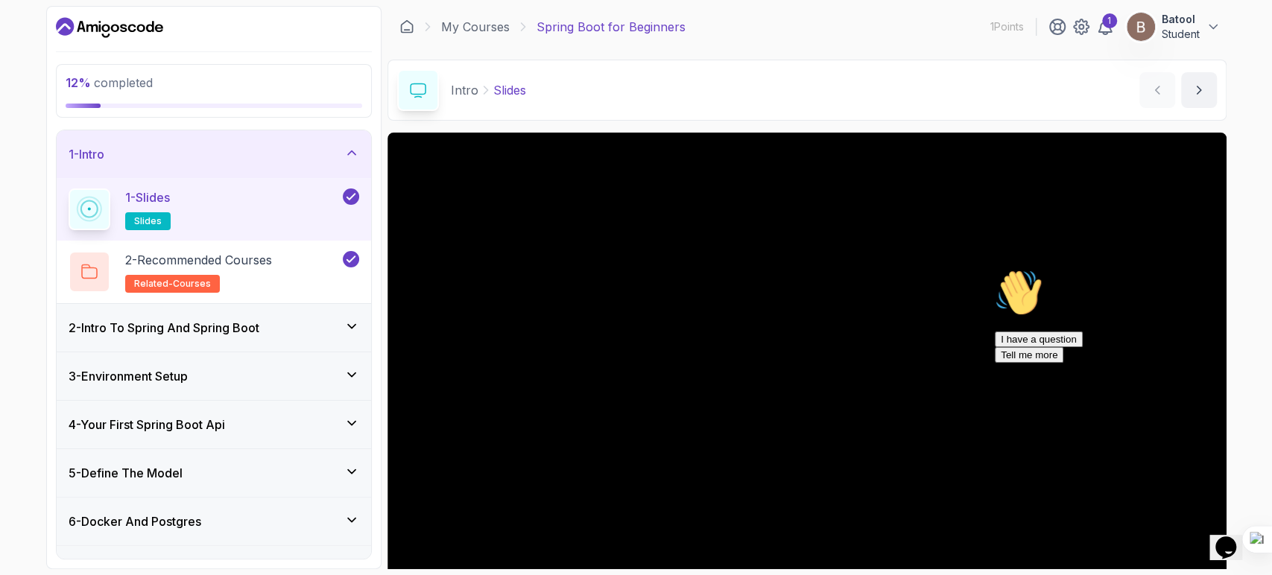
drag, startPoint x: 1227, startPoint y: 537, endPoint x: 1597, endPoint y: 1006, distance: 597.0
click html "1 Opens Chat This icon Opens the chat window."
click at [340, 333] on div "2 - Intro To Spring And Spring Boot" at bounding box center [214, 328] width 291 height 18
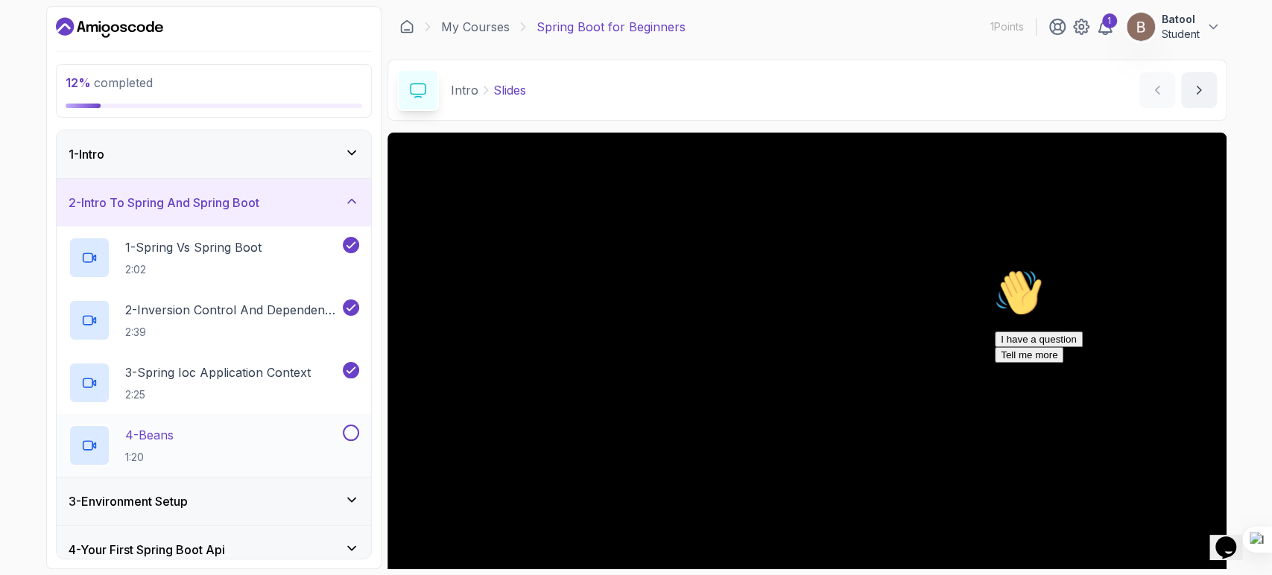
click at [357, 432] on button at bounding box center [351, 433] width 16 height 16
click at [352, 497] on icon at bounding box center [351, 500] width 15 height 15
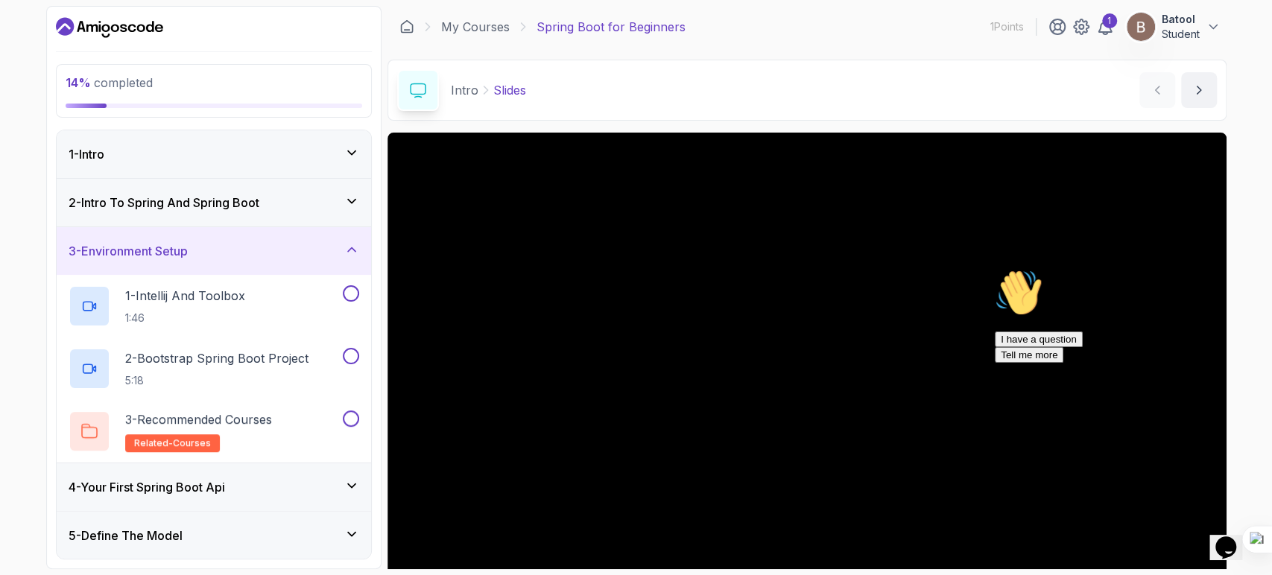
scroll to position [65, 0]
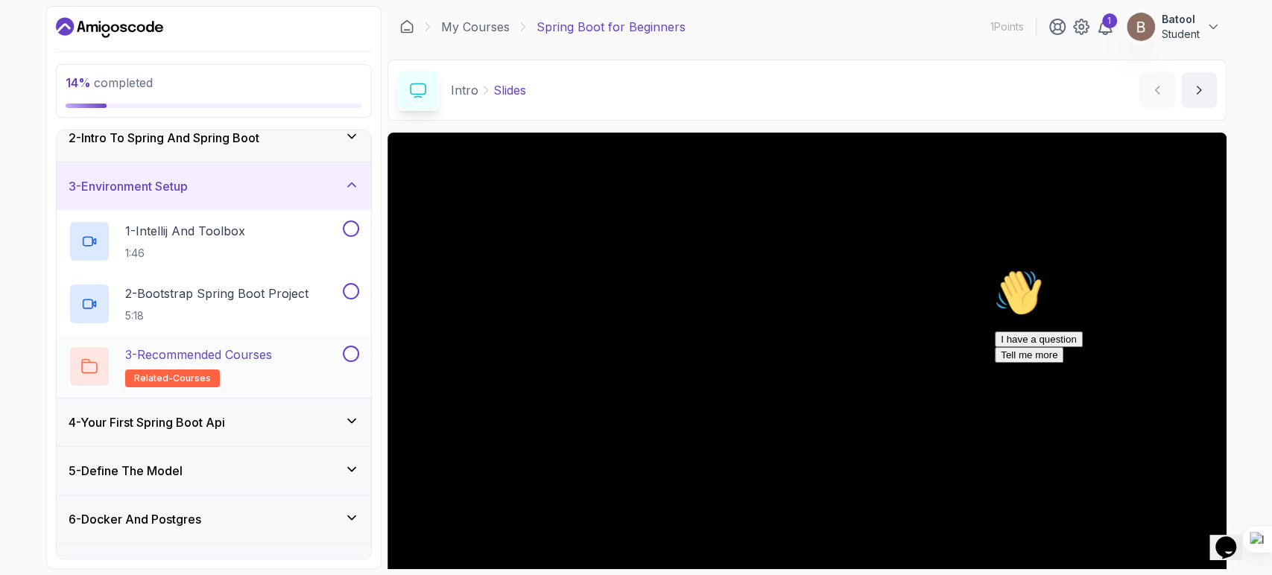
click at [348, 353] on button at bounding box center [351, 354] width 16 height 16
click at [347, 295] on button at bounding box center [351, 291] width 16 height 16
click at [352, 223] on button at bounding box center [351, 229] width 16 height 16
click at [347, 419] on icon at bounding box center [351, 421] width 15 height 15
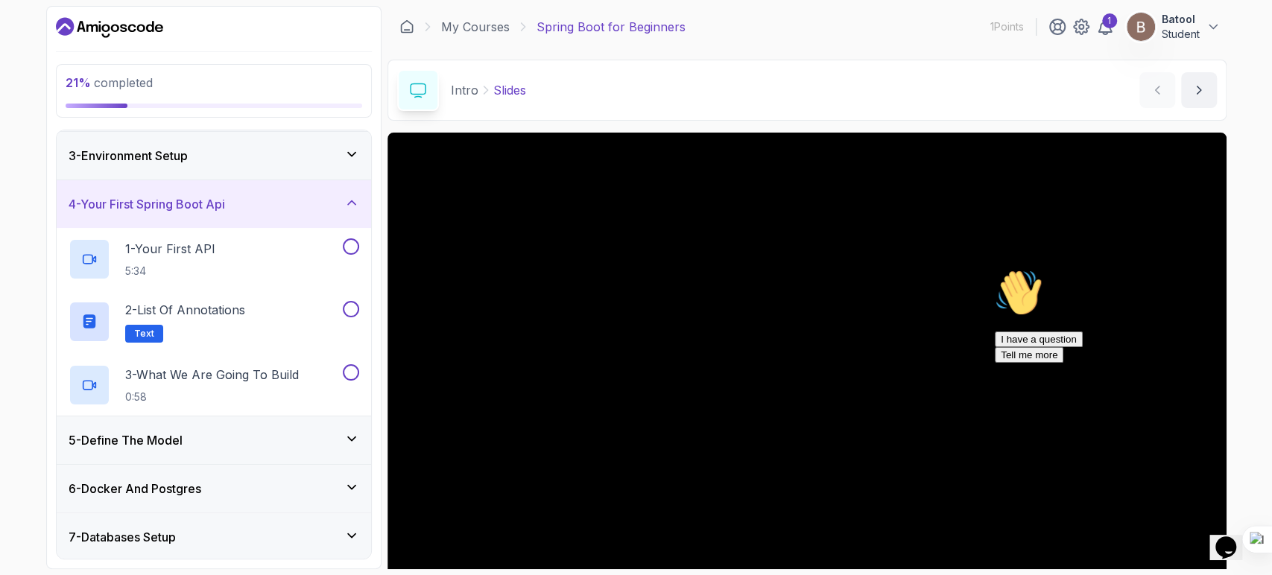
scroll to position [95, 0]
click at [352, 374] on button at bounding box center [351, 372] width 16 height 16
click at [349, 298] on div "2 - List of Annotations Text" at bounding box center [214, 322] width 315 height 63
click at [350, 239] on div at bounding box center [349, 247] width 19 height 16
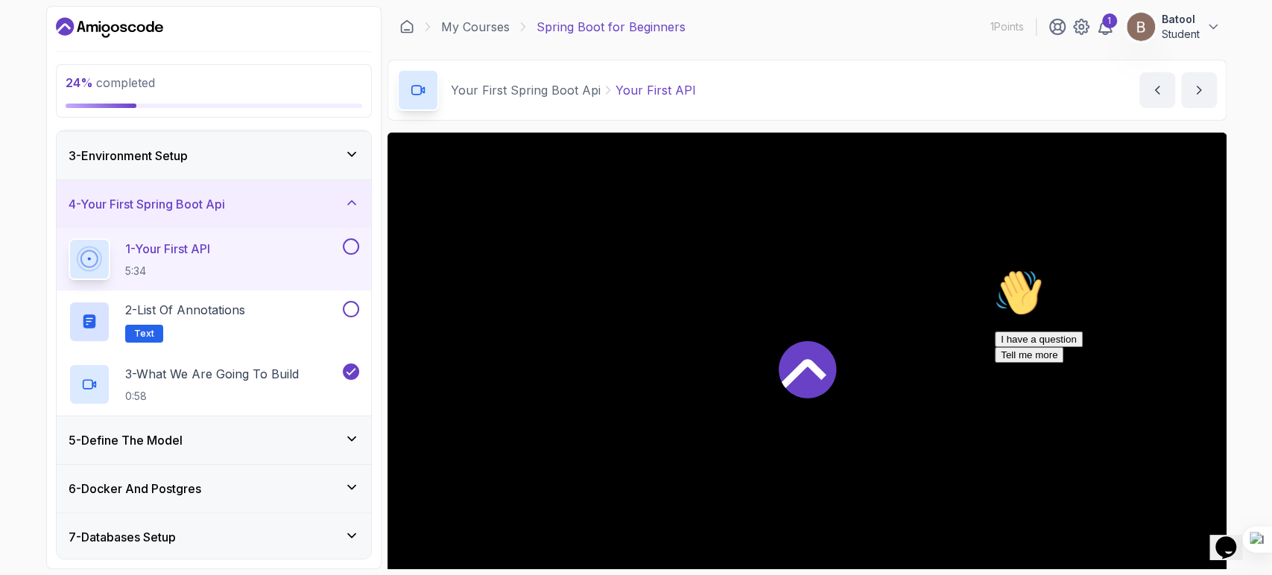
click at [350, 248] on button at bounding box center [351, 247] width 16 height 16
click at [353, 312] on button at bounding box center [351, 309] width 16 height 16
click at [250, 283] on div "1 - Your First API 5:34" at bounding box center [214, 259] width 315 height 63
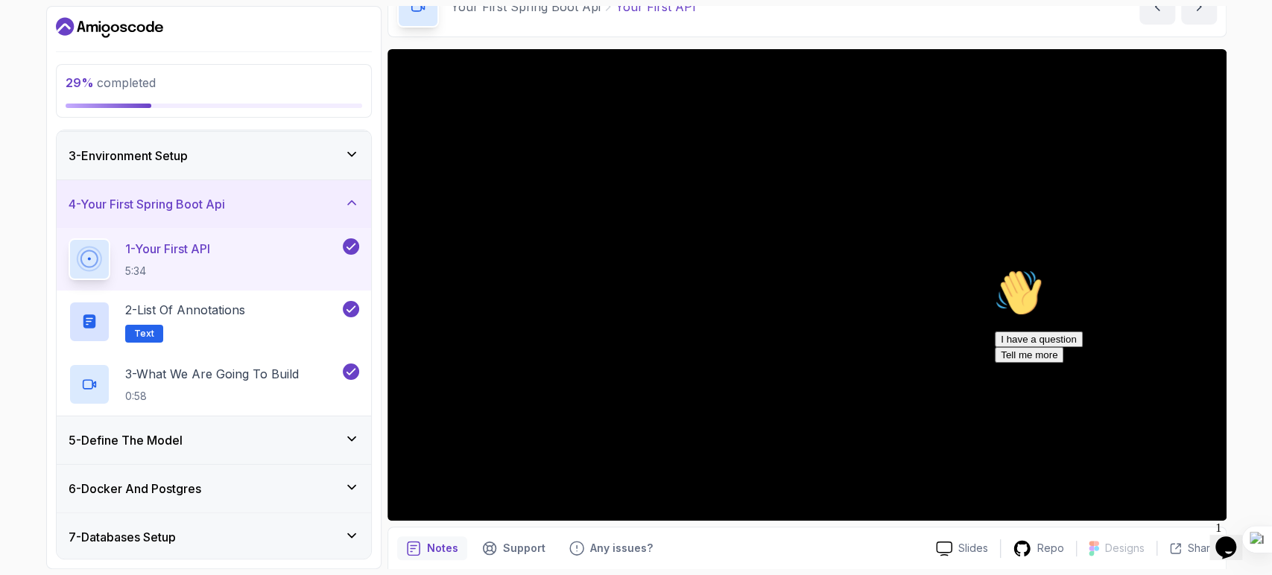
scroll to position [85, 0]
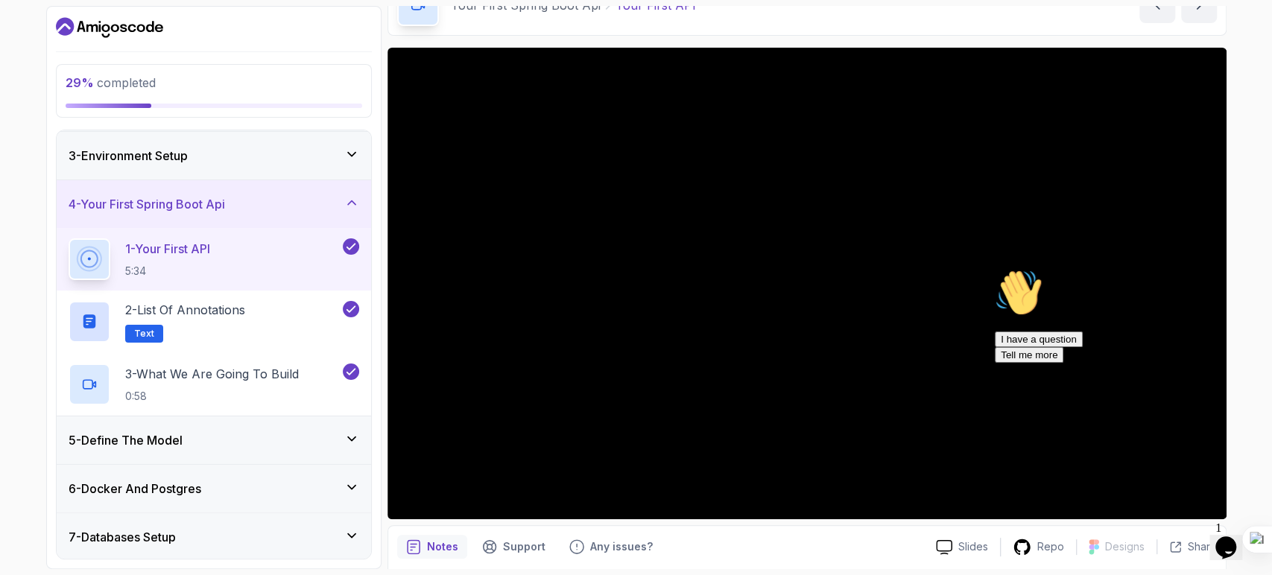
click at [1240, 269] on div "Chat attention grabber" at bounding box center [1129, 269] width 268 height 0
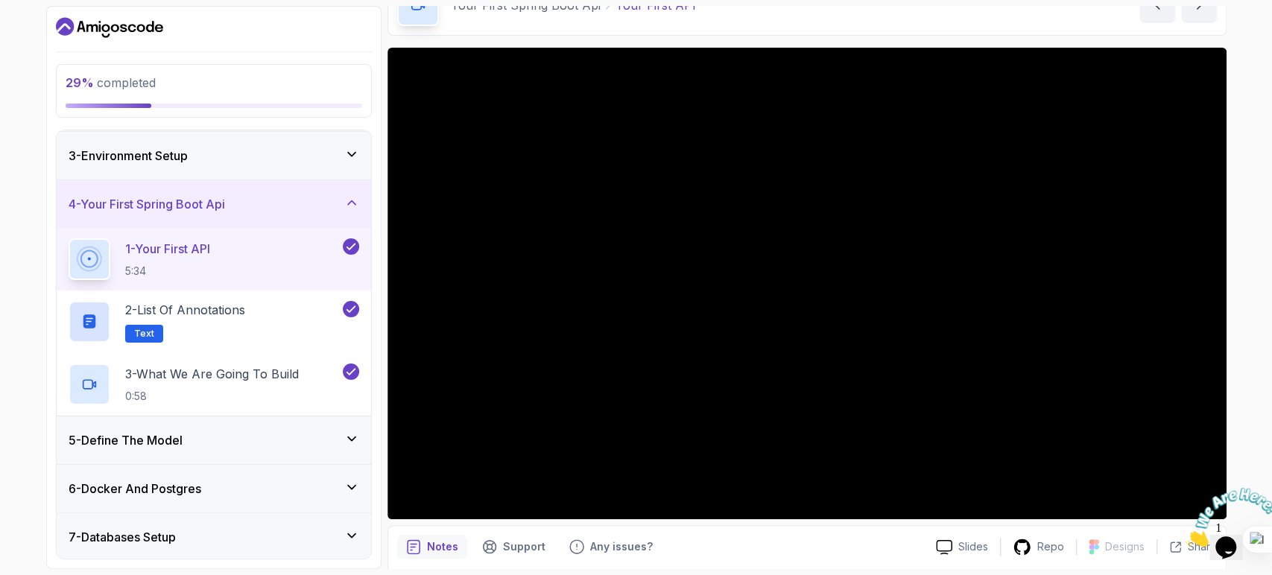
click at [337, 442] on div "5 - Define The Model" at bounding box center [214, 441] width 291 height 18
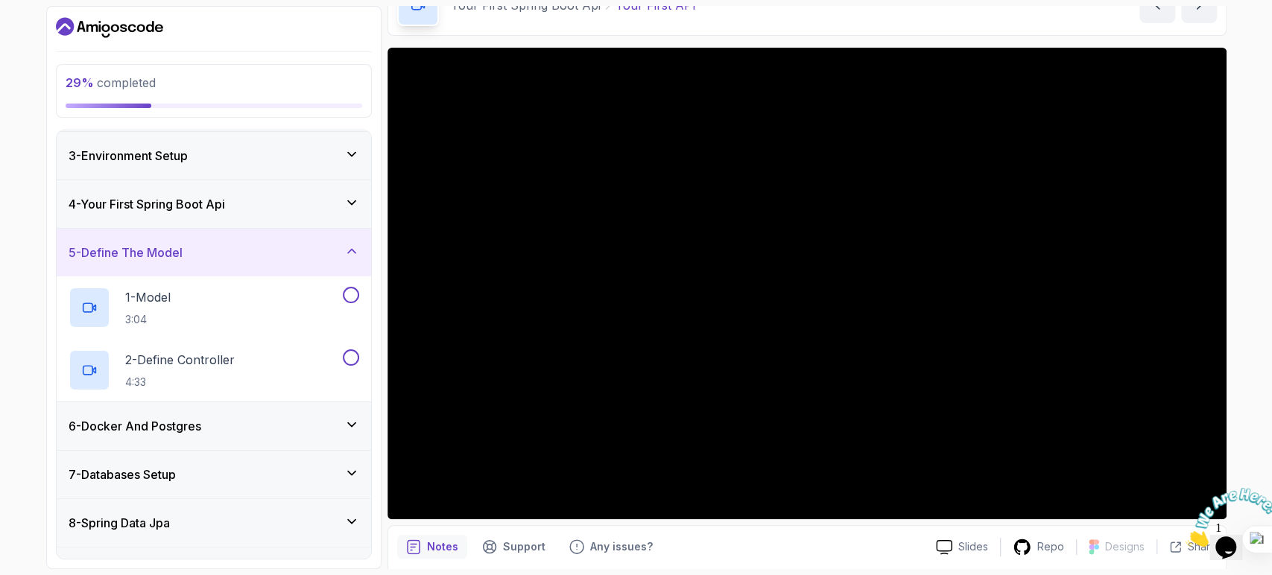
scroll to position [102, 0]
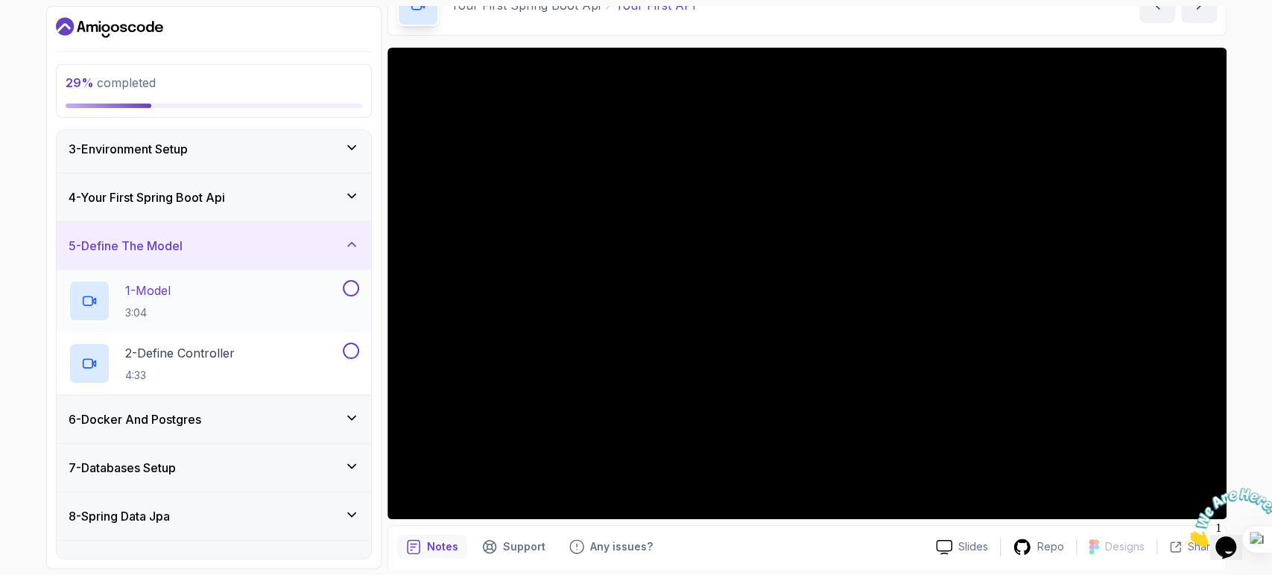
click at [353, 291] on button at bounding box center [351, 288] width 16 height 16
click at [357, 347] on button at bounding box center [351, 351] width 16 height 16
click at [268, 313] on div "1 - Model 3:04" at bounding box center [204, 301] width 271 height 42
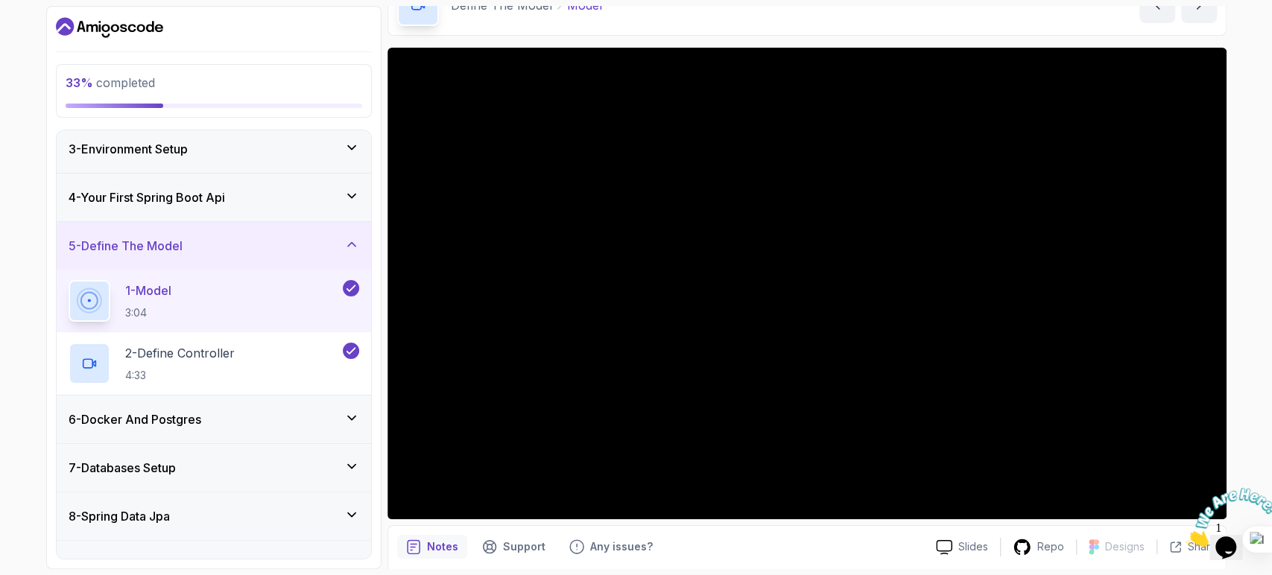
click at [353, 419] on icon at bounding box center [351, 418] width 15 height 15
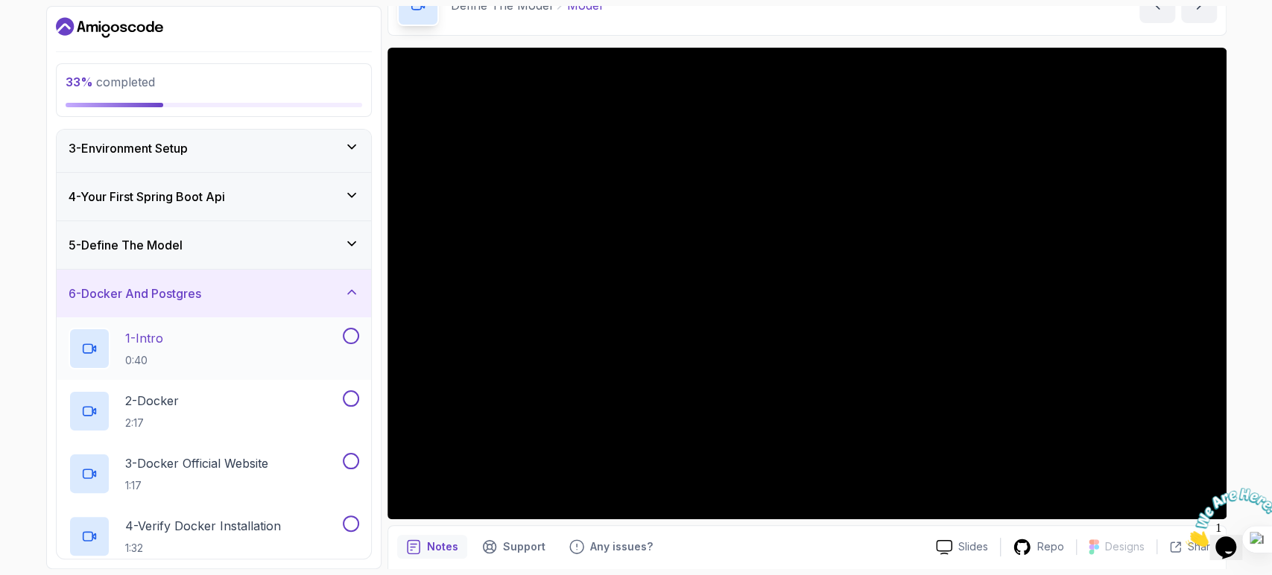
click at [346, 337] on button at bounding box center [351, 336] width 16 height 16
click at [352, 385] on div "2 - Docker 2:17" at bounding box center [214, 411] width 315 height 63
click at [351, 401] on button at bounding box center [351, 399] width 16 height 16
click at [353, 465] on button at bounding box center [351, 461] width 16 height 16
click at [355, 525] on button at bounding box center [351, 524] width 16 height 16
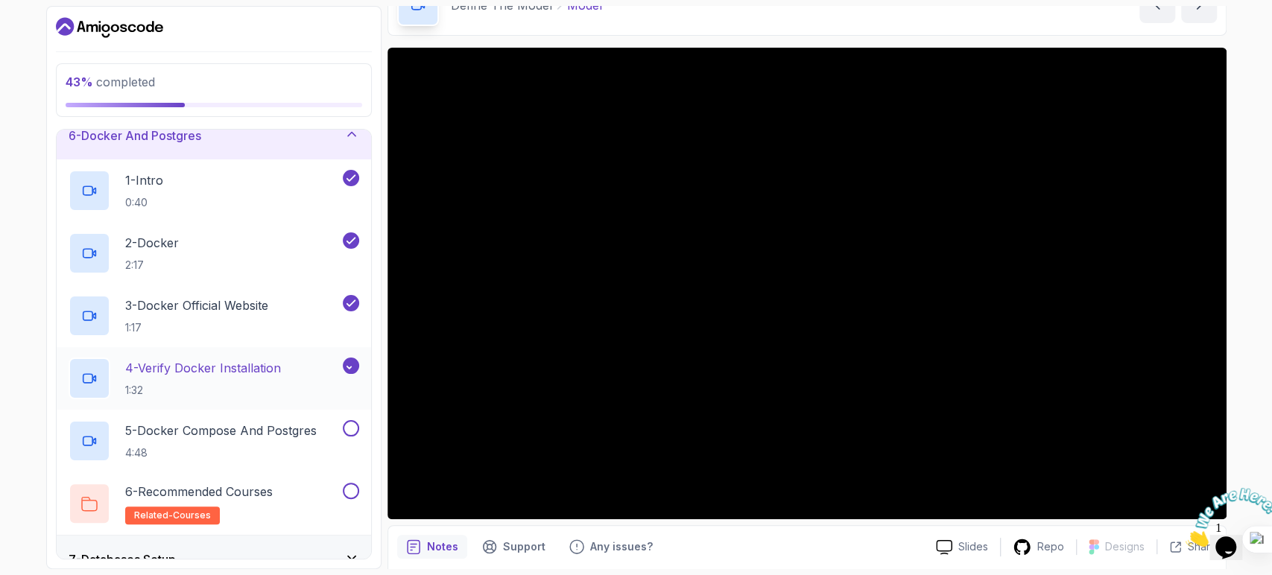
scroll to position [262, 0]
click at [350, 431] on button at bounding box center [351, 427] width 16 height 16
click at [356, 488] on button at bounding box center [351, 490] width 16 height 16
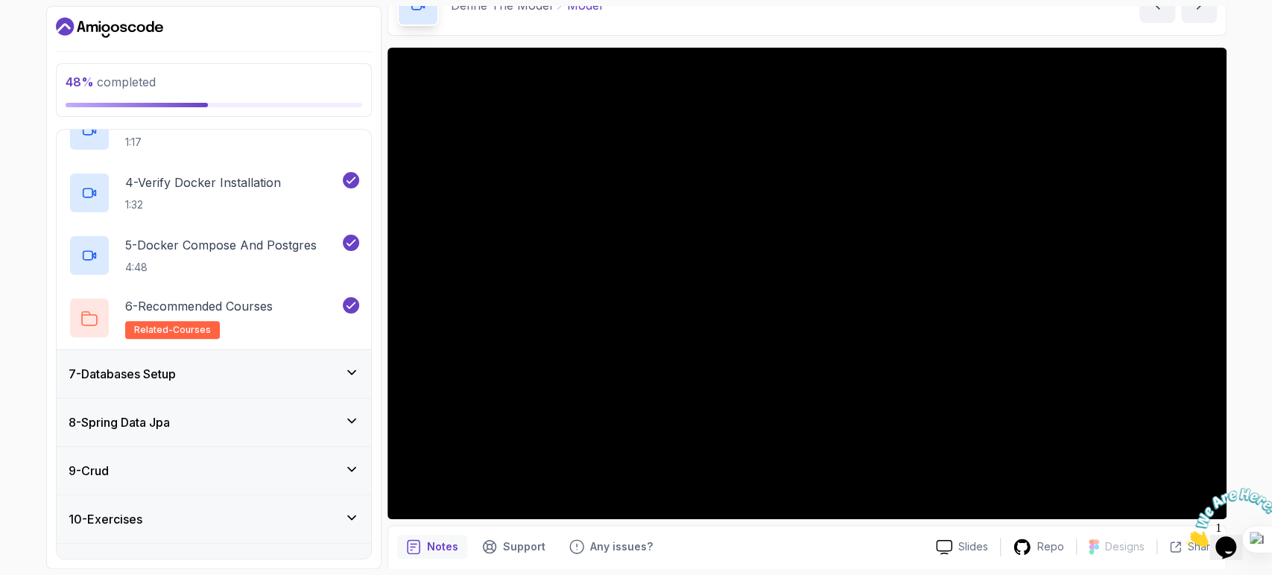
click at [344, 381] on div "7 - Databases Setup" at bounding box center [214, 374] width 291 height 18
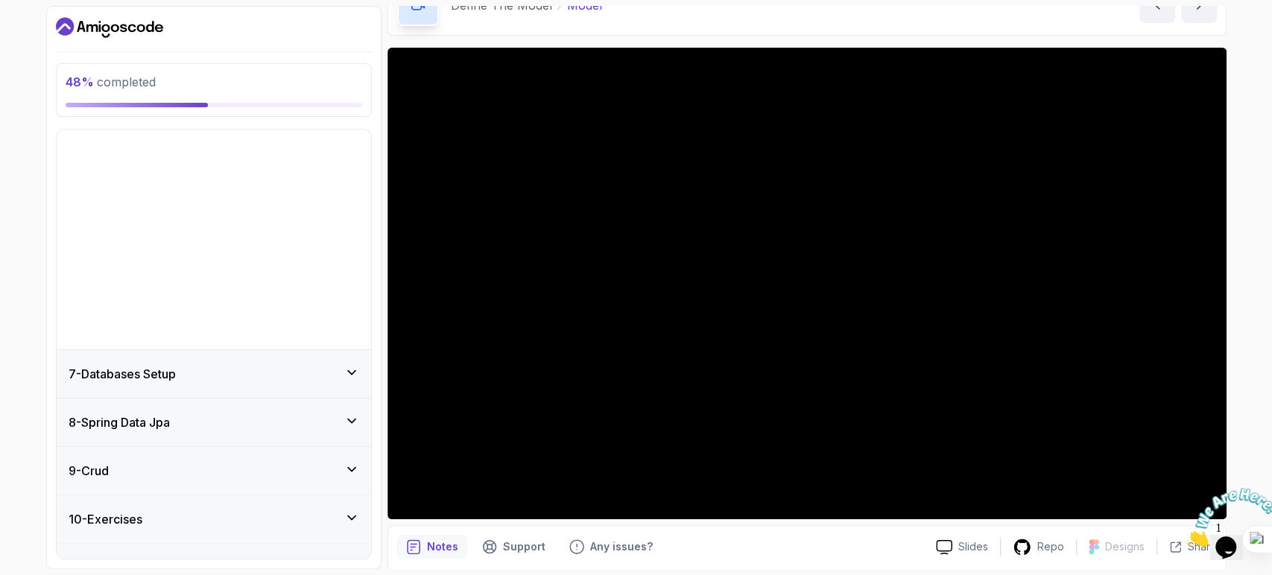
scroll to position [150, 0]
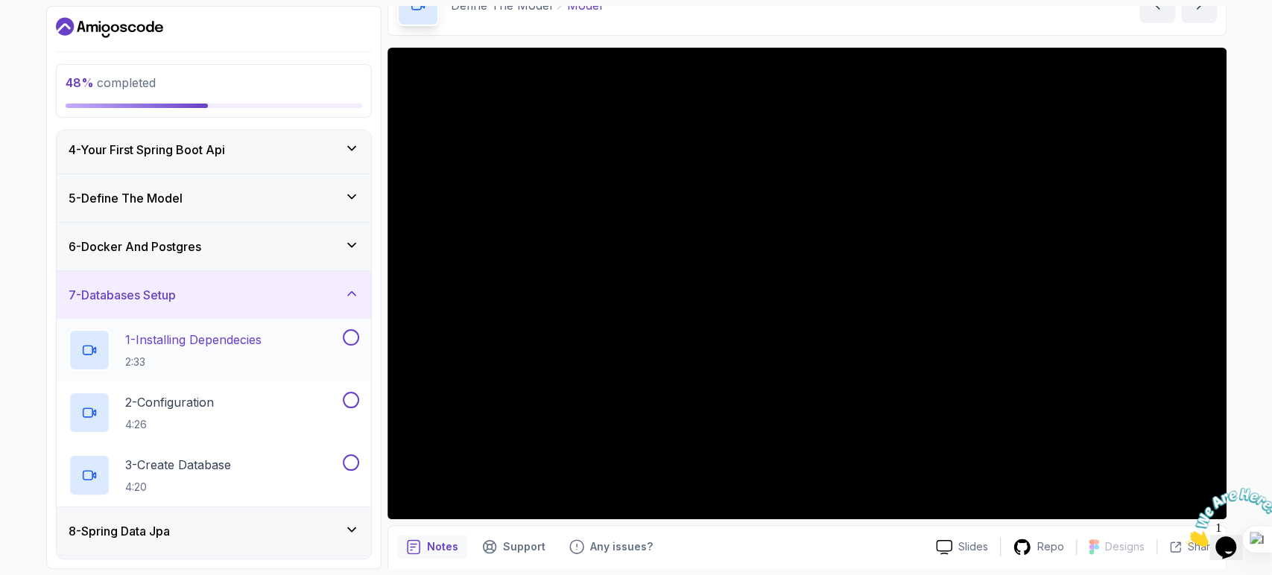
click at [344, 332] on button at bounding box center [351, 337] width 16 height 16
click at [349, 394] on button at bounding box center [351, 400] width 16 height 16
click at [352, 471] on button "3 - Create Database 4:20" at bounding box center [214, 476] width 291 height 42
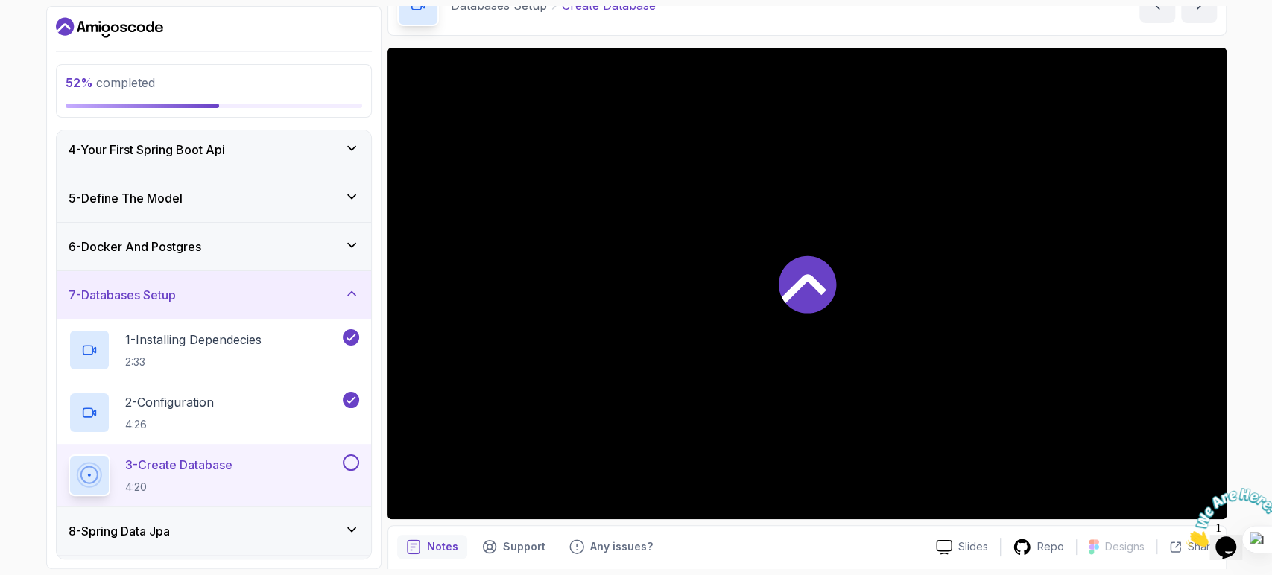
click at [352, 460] on button at bounding box center [351, 463] width 16 height 16
click at [340, 287] on div "7 - Databases Setup" at bounding box center [214, 295] width 291 height 18
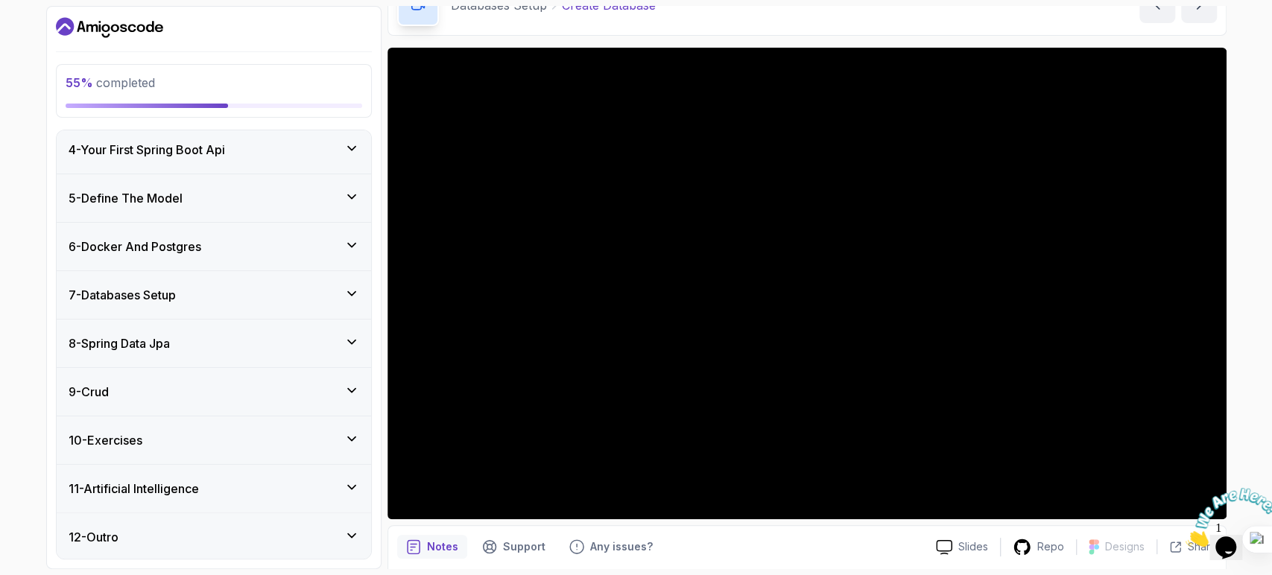
click at [341, 337] on div "8 - Spring Data Jpa" at bounding box center [214, 344] width 291 height 18
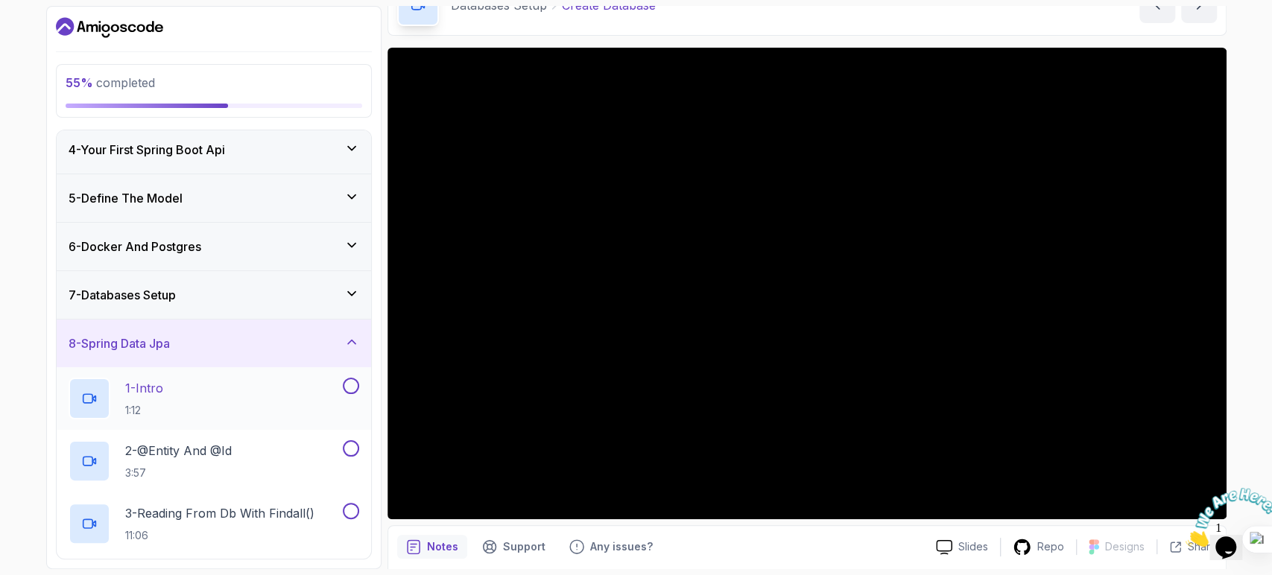
click at [347, 386] on button at bounding box center [351, 386] width 16 height 16
click at [349, 452] on button at bounding box center [351, 449] width 16 height 16
click at [350, 516] on button at bounding box center [351, 511] width 16 height 16
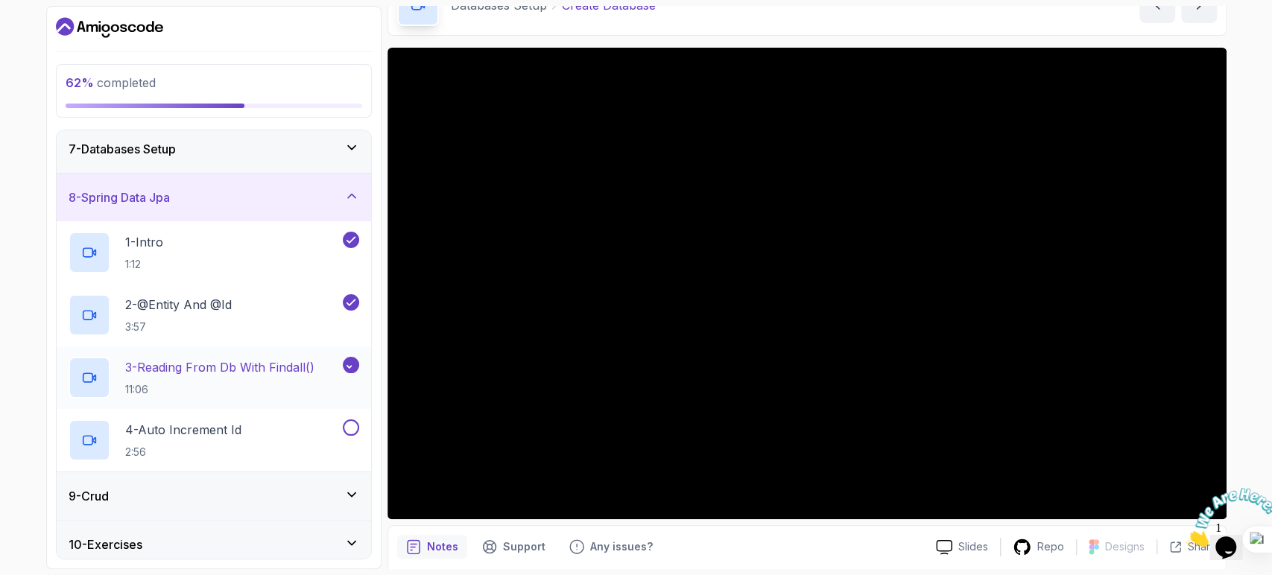
scroll to position [303, 0]
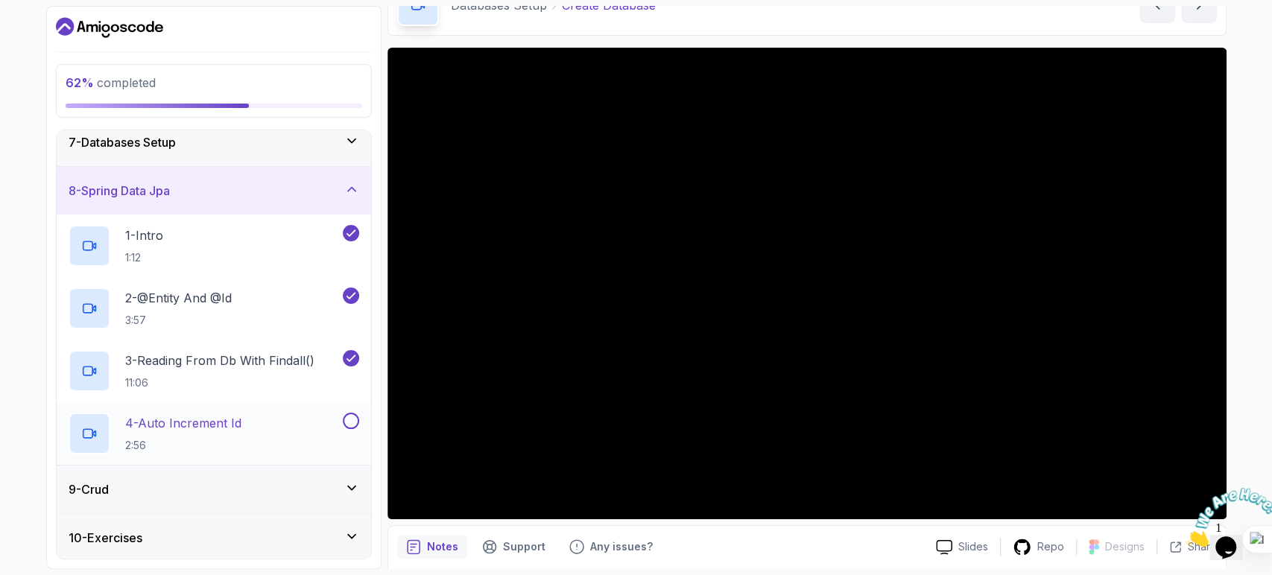
click at [352, 416] on button at bounding box center [351, 421] width 16 height 16
click at [321, 498] on div "9 - Crud" at bounding box center [214, 490] width 315 height 48
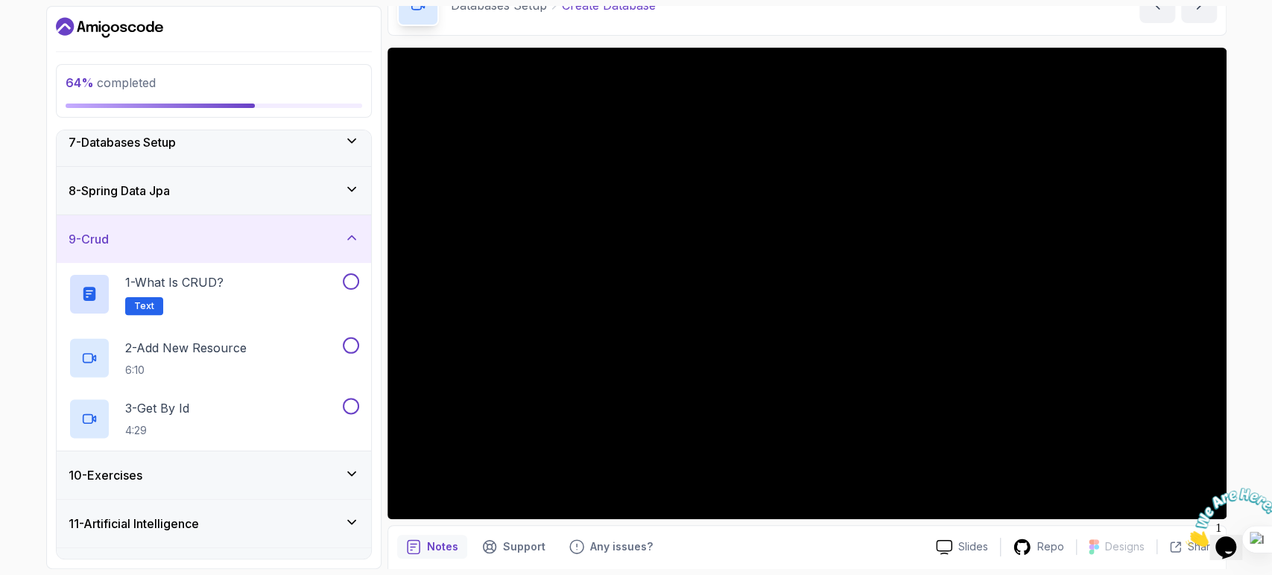
scroll to position [337, 0]
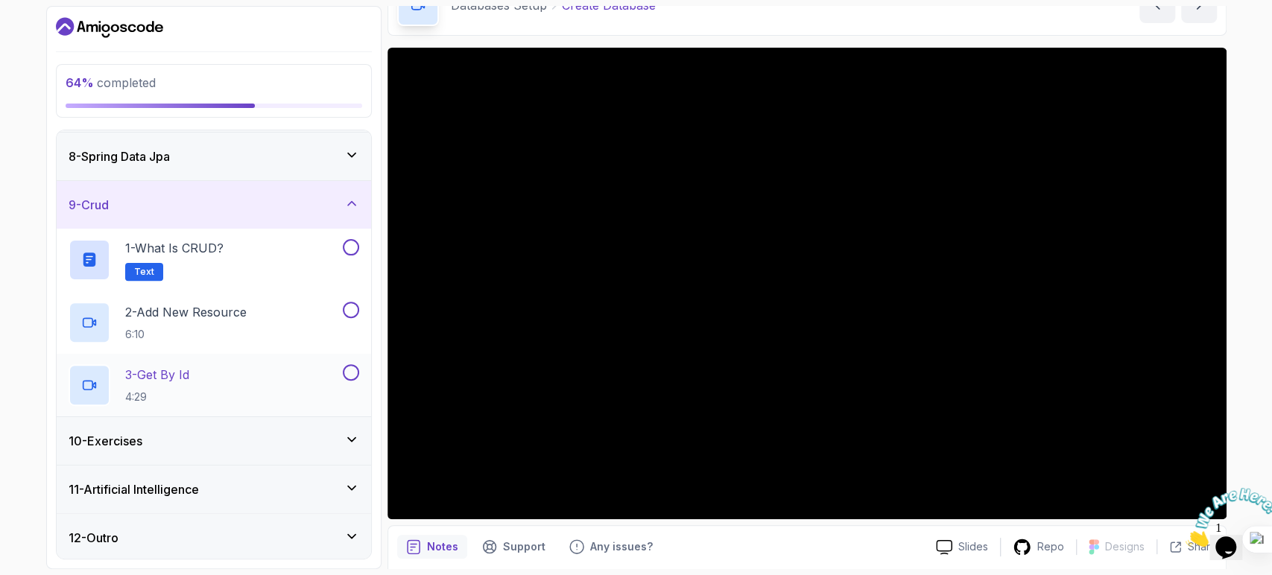
click at [343, 374] on button at bounding box center [351, 372] width 16 height 16
click at [354, 303] on button at bounding box center [351, 310] width 16 height 16
click at [353, 246] on button at bounding box center [351, 247] width 16 height 16
click at [334, 449] on div "10 - Exercises" at bounding box center [214, 441] width 315 height 48
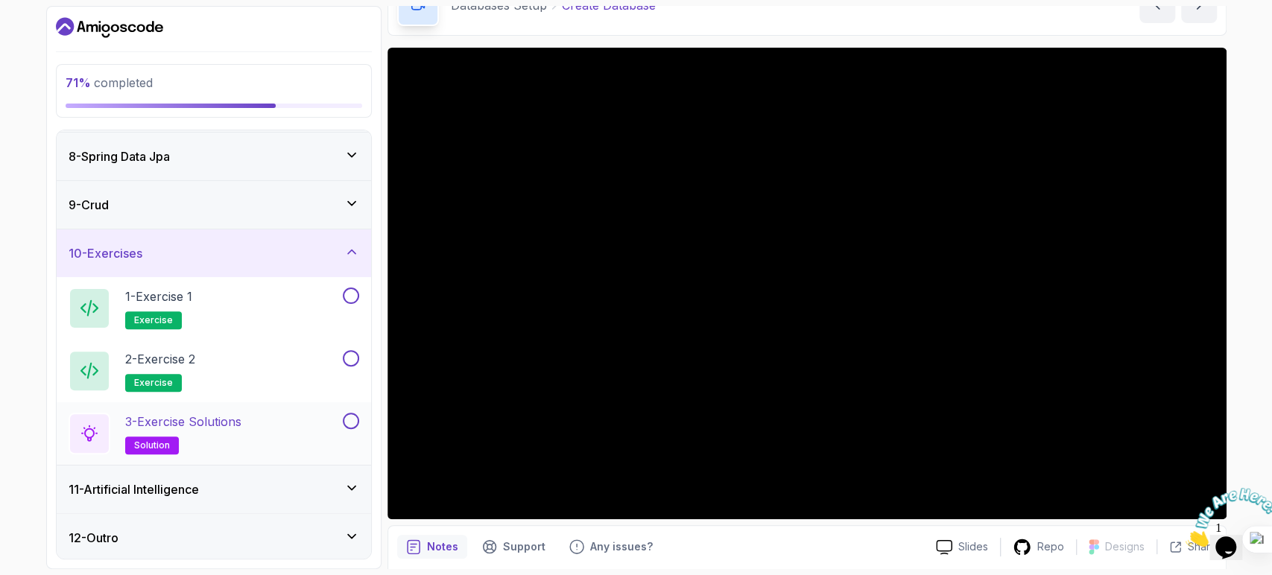
click at [352, 403] on div "3 - Exercise Solutions solution" at bounding box center [214, 434] width 315 height 63
click at [353, 358] on button at bounding box center [351, 358] width 16 height 16
click at [356, 288] on button at bounding box center [351, 296] width 16 height 16
click at [349, 413] on button at bounding box center [351, 421] width 16 height 16
click at [283, 288] on div "1 - Exercise 1 exercise" at bounding box center [204, 309] width 271 height 42
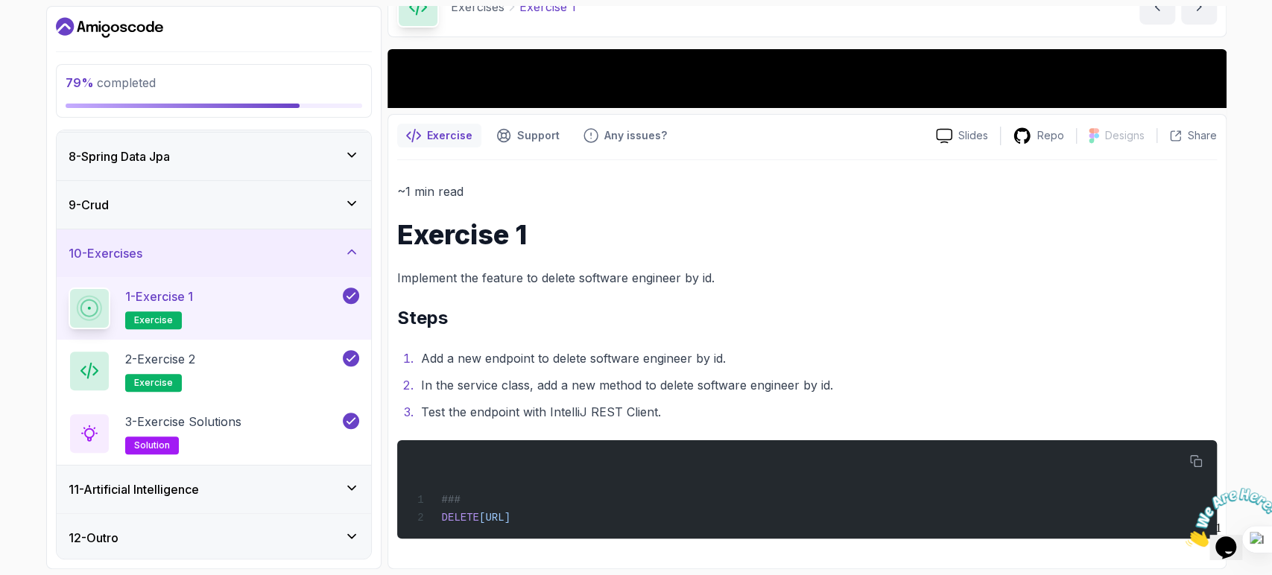
scroll to position [19, 0]
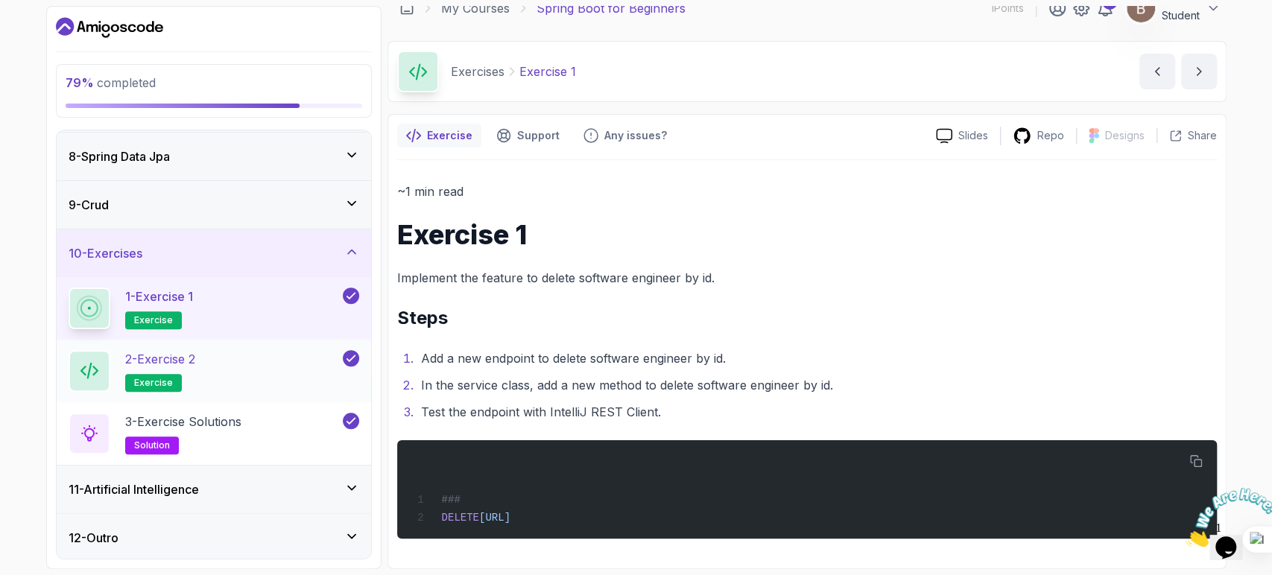
click at [275, 373] on div "2 - Exercise 2 exercise" at bounding box center [204, 371] width 271 height 42
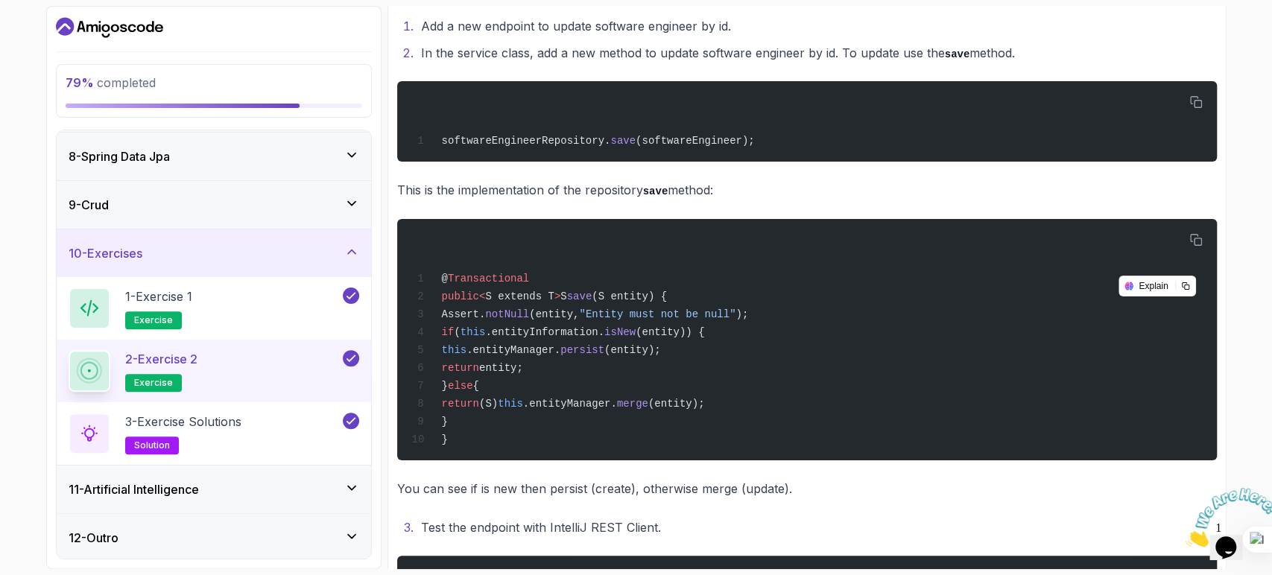
scroll to position [352, 0]
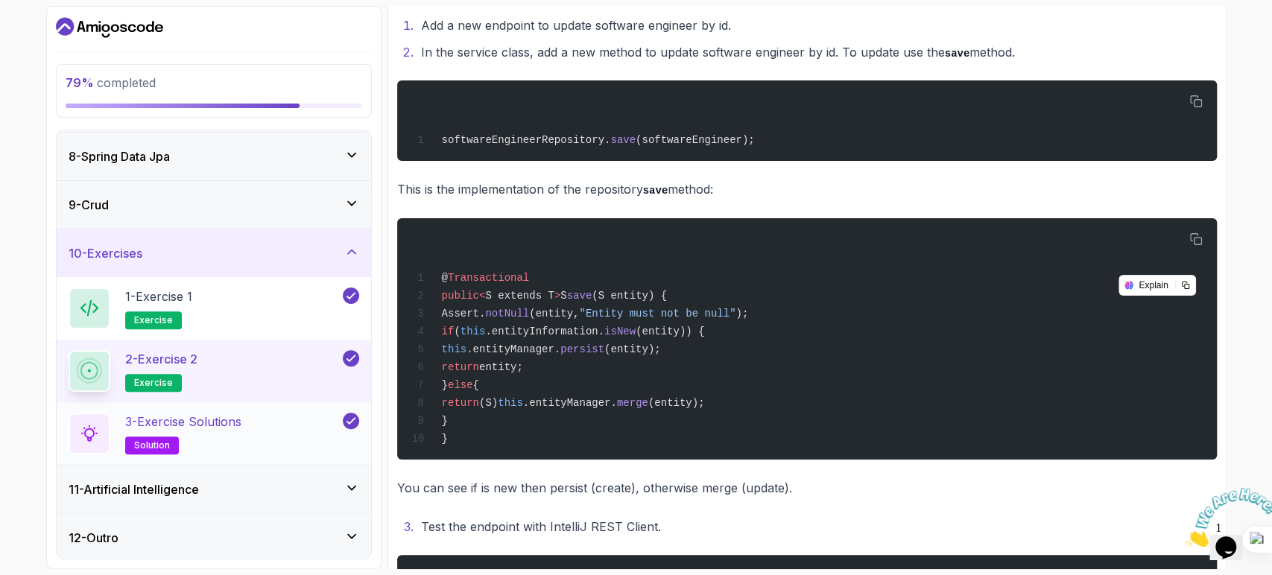
click at [277, 415] on div "3 - Exercise Solutions solution" at bounding box center [204, 434] width 271 height 42
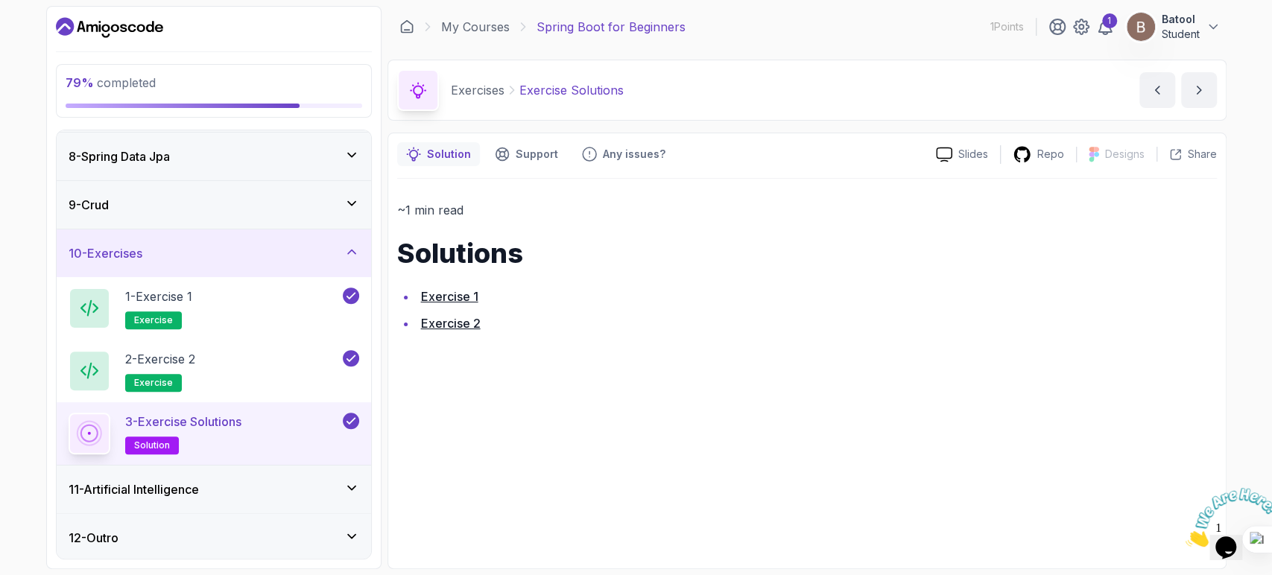
click at [319, 485] on div "11 - Artificial Intelligence" at bounding box center [214, 490] width 291 height 18
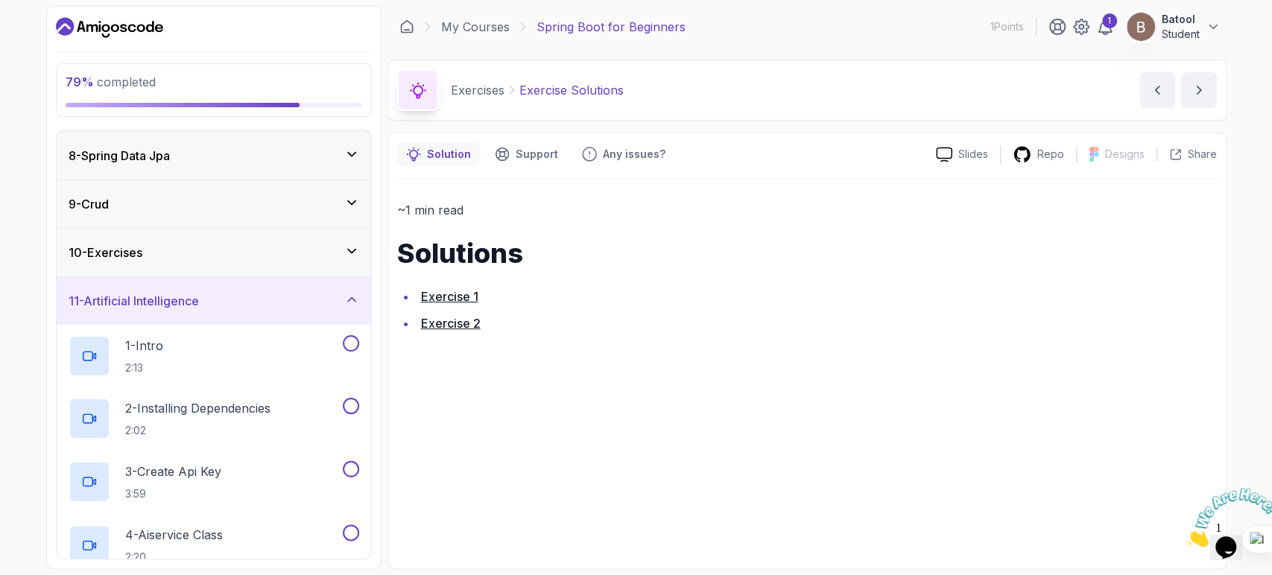
scroll to position [411, 0]
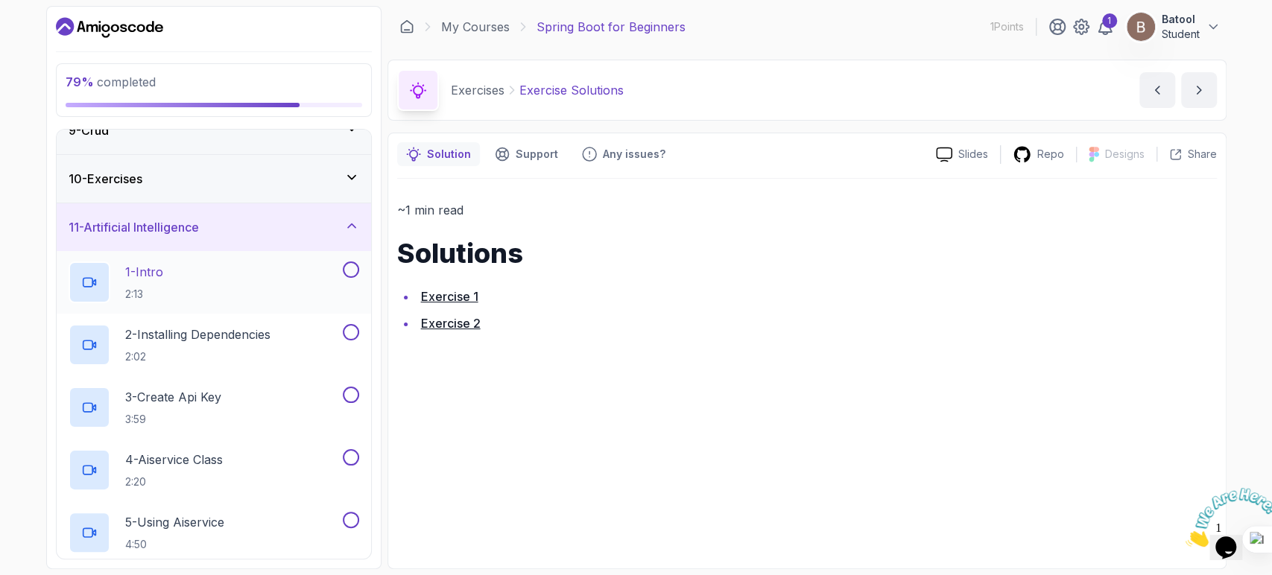
click at [252, 297] on div "1 - Intro 2:13" at bounding box center [204, 283] width 271 height 42
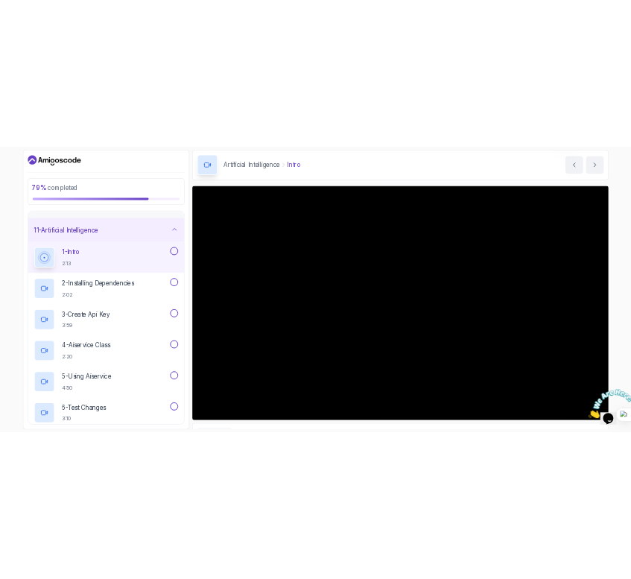
scroll to position [53, 0]
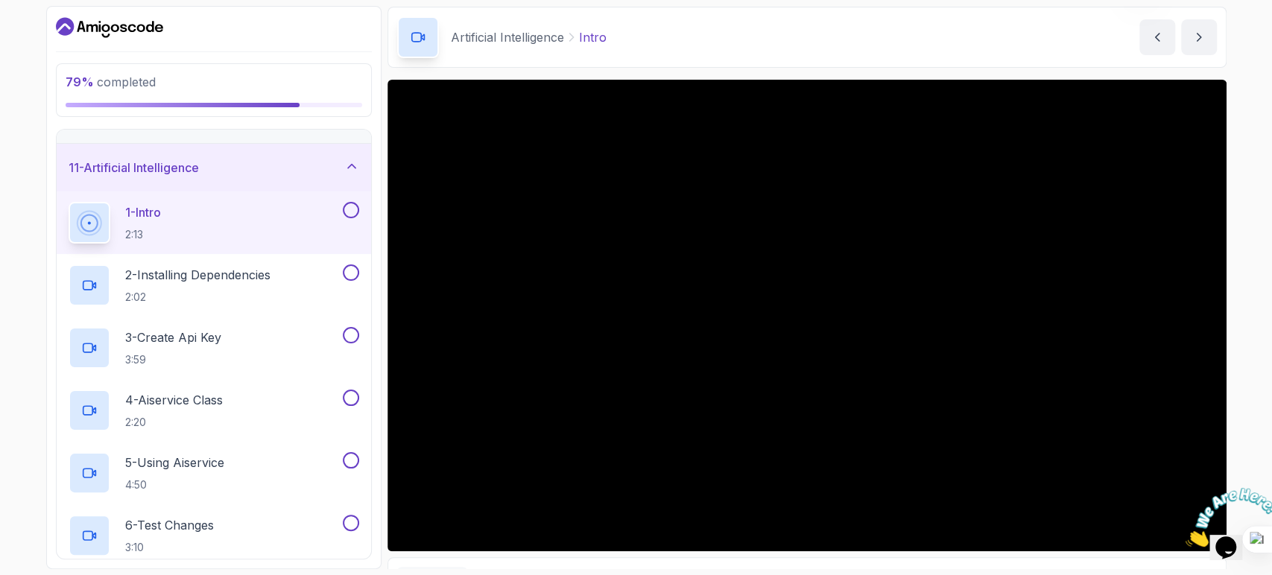
click at [1186, 537] on icon "Close" at bounding box center [1186, 543] width 0 height 13
click at [1229, 537] on icon "$i18n('chat', 'chat_widget')" at bounding box center [1226, 548] width 21 height 22
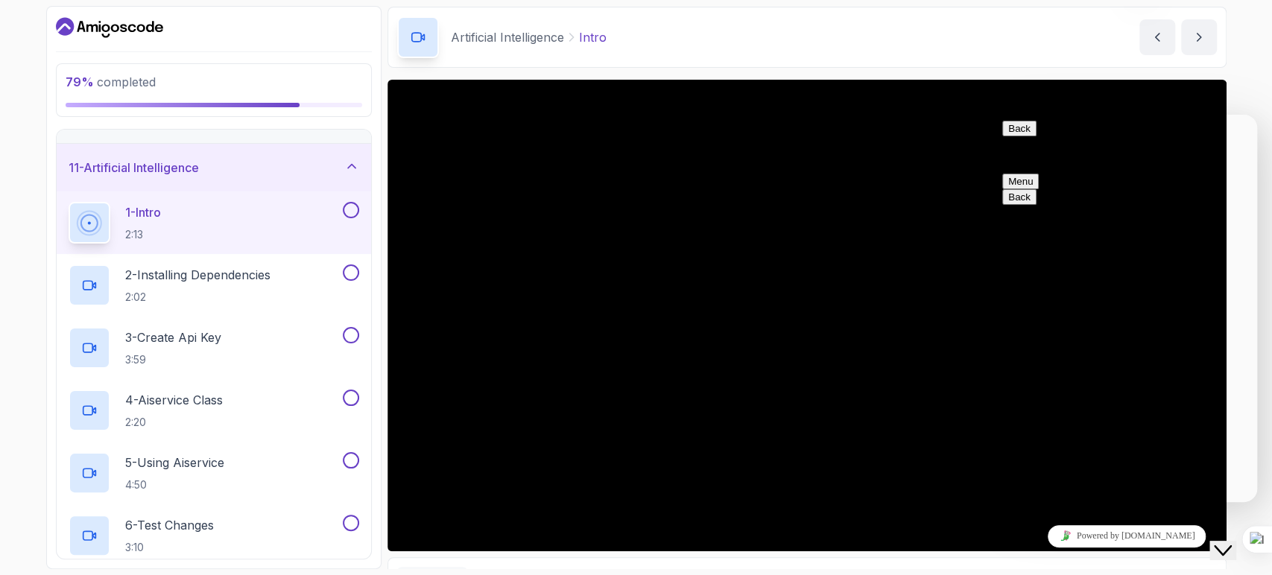
click at [1227, 542] on icon "Close Chat This icon closes the chat window." at bounding box center [1223, 551] width 18 height 18
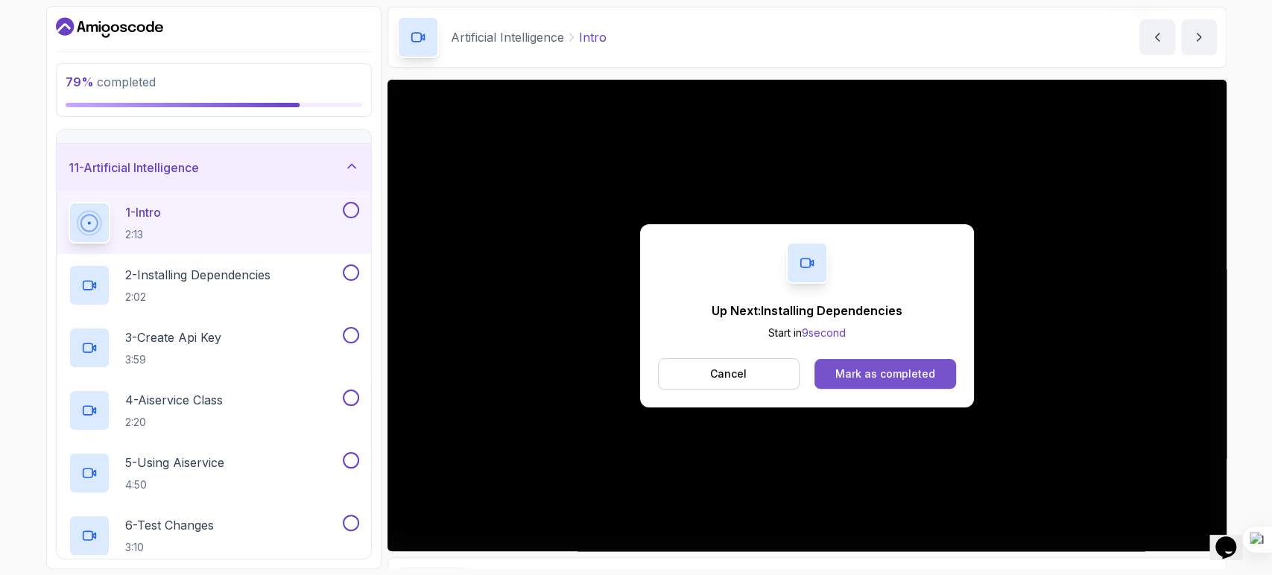
click at [879, 364] on button "Mark as completed" at bounding box center [885, 374] width 141 height 30
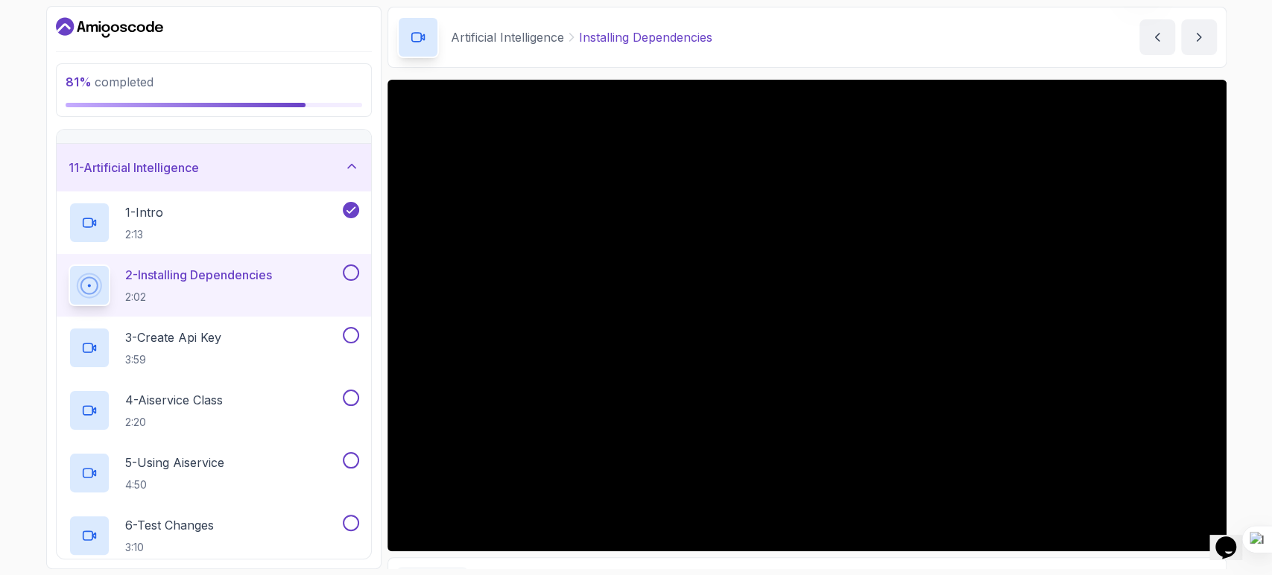
click at [357, 274] on button at bounding box center [351, 273] width 16 height 16
click at [285, 327] on div "3 - Create Api Key 3:59" at bounding box center [204, 348] width 271 height 42
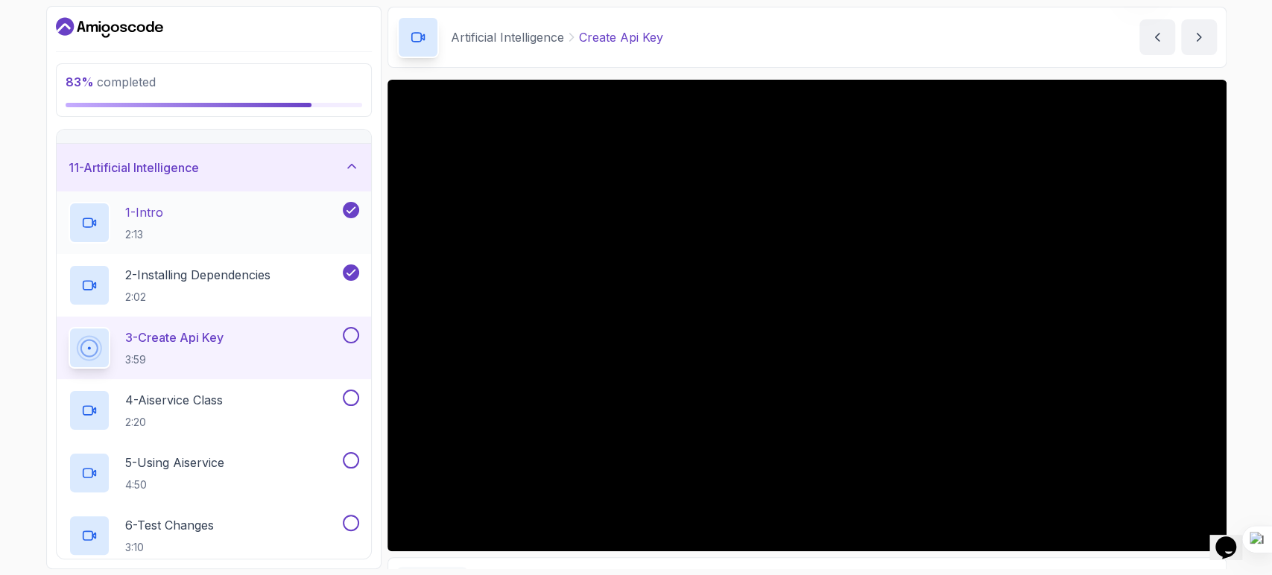
click at [286, 229] on div "1 - Intro 2:13" at bounding box center [204, 223] width 271 height 42
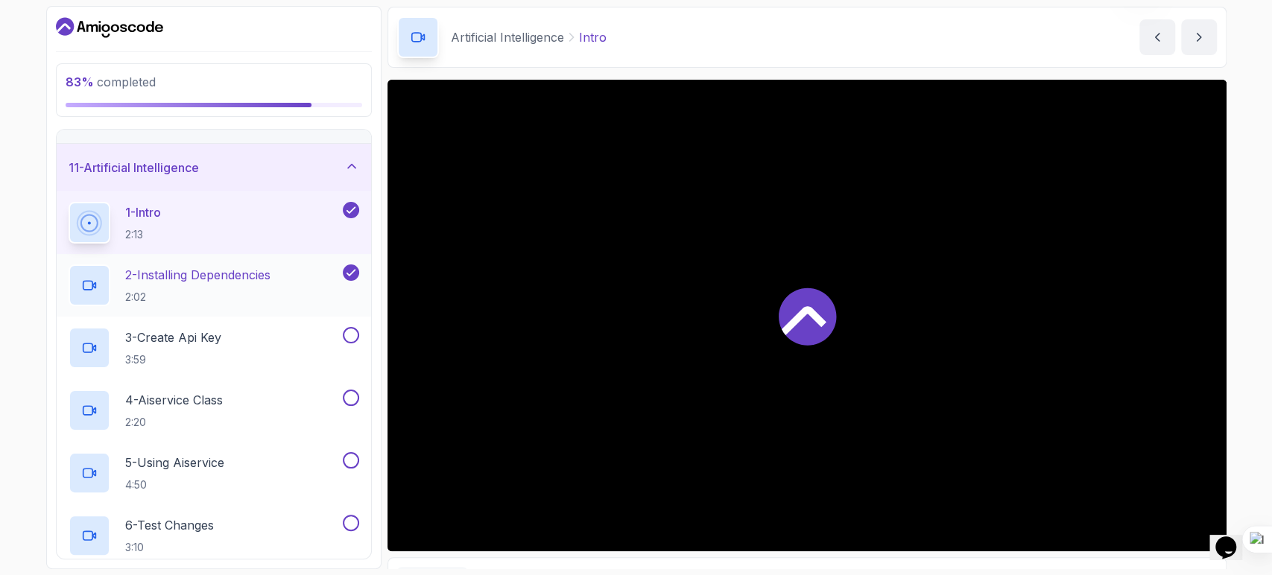
click at [286, 273] on div "2 - Installing Dependencies 2:02" at bounding box center [204, 286] width 271 height 42
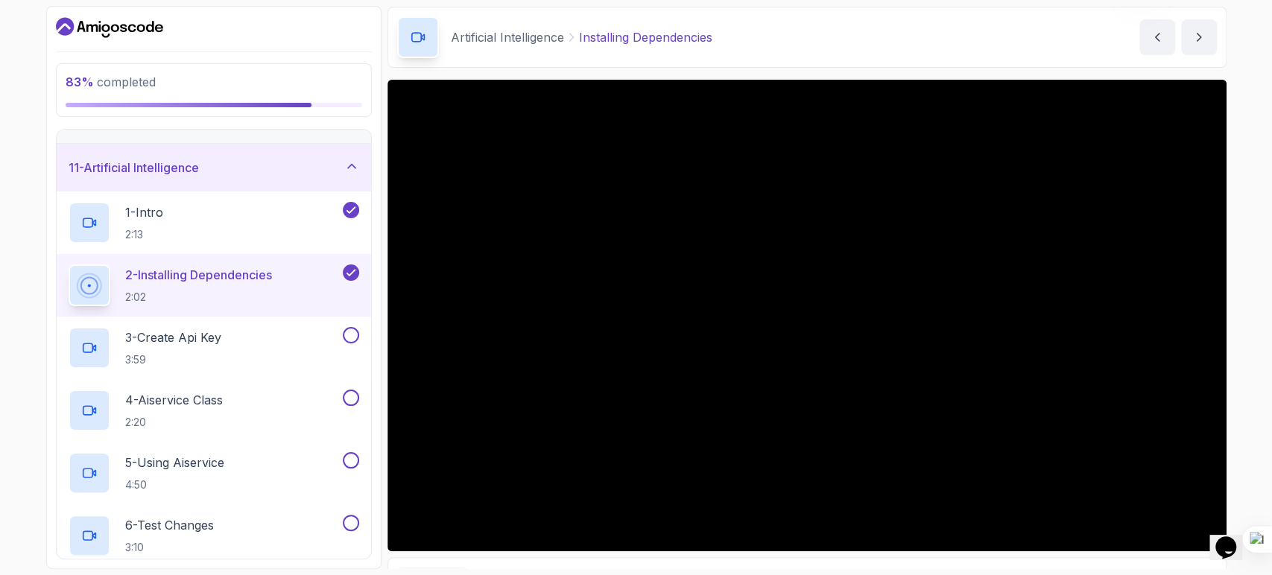
click at [1246, 242] on div "83 % completed 1 - Intro 2 - Intro To Spring And Spring Boot 3 - Environment Se…" at bounding box center [636, 287] width 1272 height 575
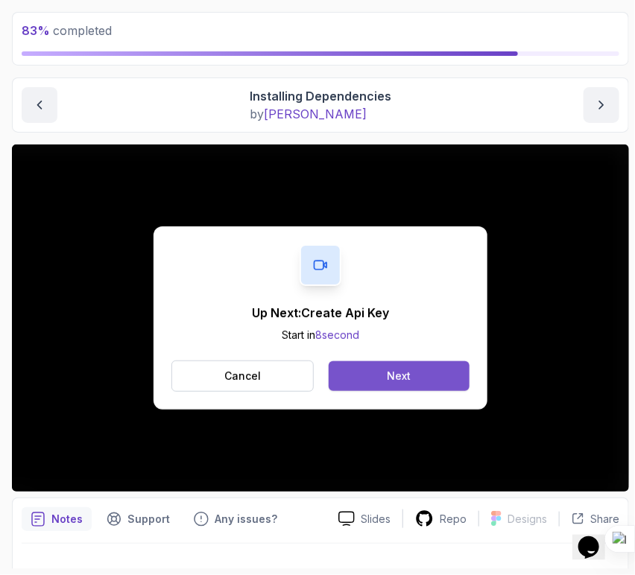
click at [373, 368] on button "Next" at bounding box center [399, 377] width 141 height 30
click at [419, 382] on div "Mark as completed" at bounding box center [399, 376] width 100 height 15
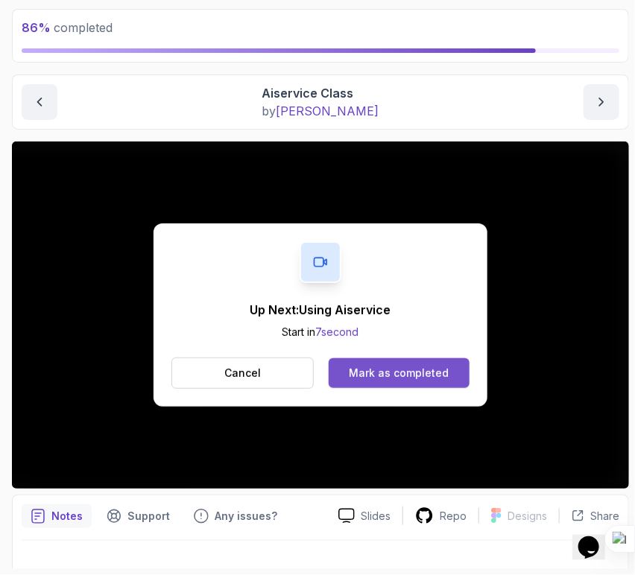
click at [416, 362] on button "Mark as completed" at bounding box center [399, 374] width 141 height 30
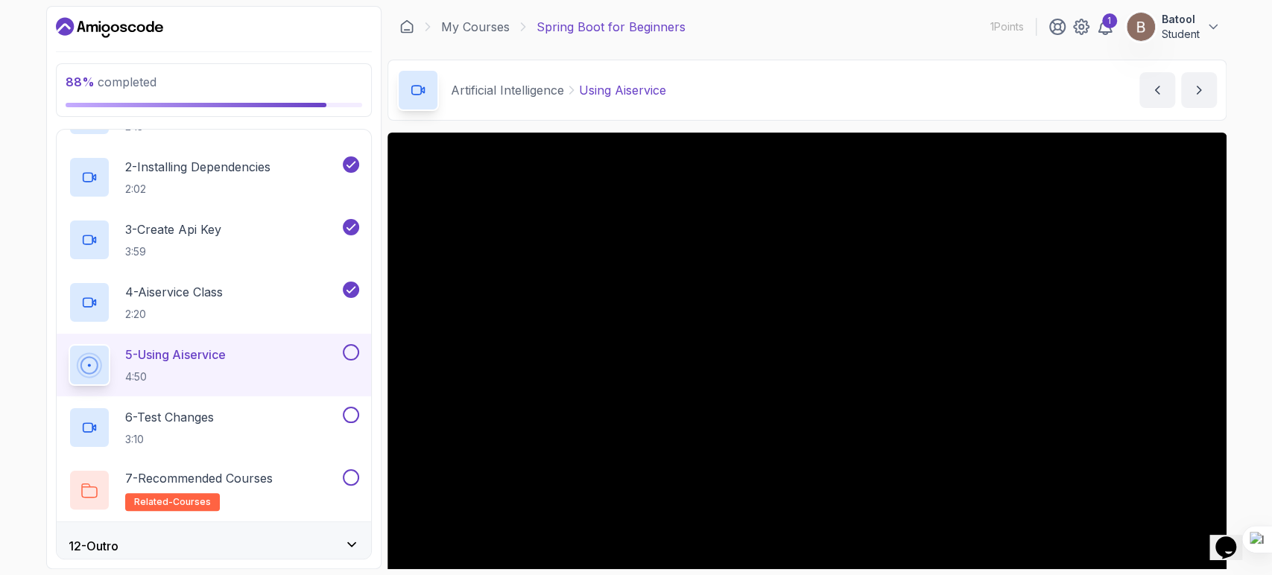
scroll to position [587, 0]
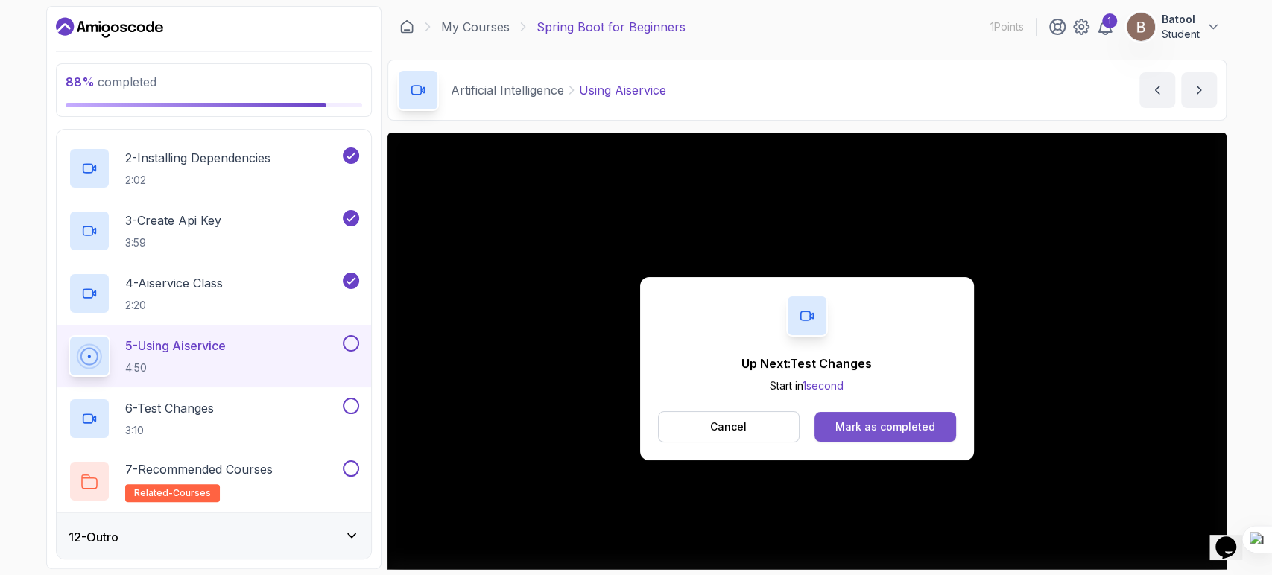
click at [889, 420] on div "Mark as completed" at bounding box center [886, 427] width 100 height 15
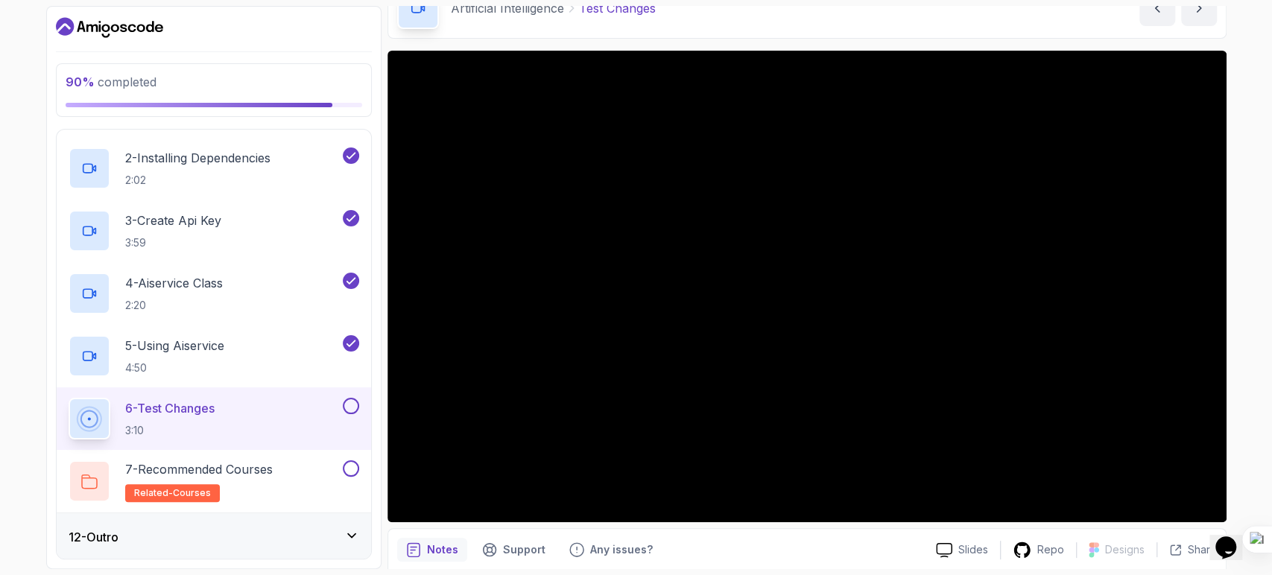
scroll to position [83, 0]
